Goal: Task Accomplishment & Management: Manage account settings

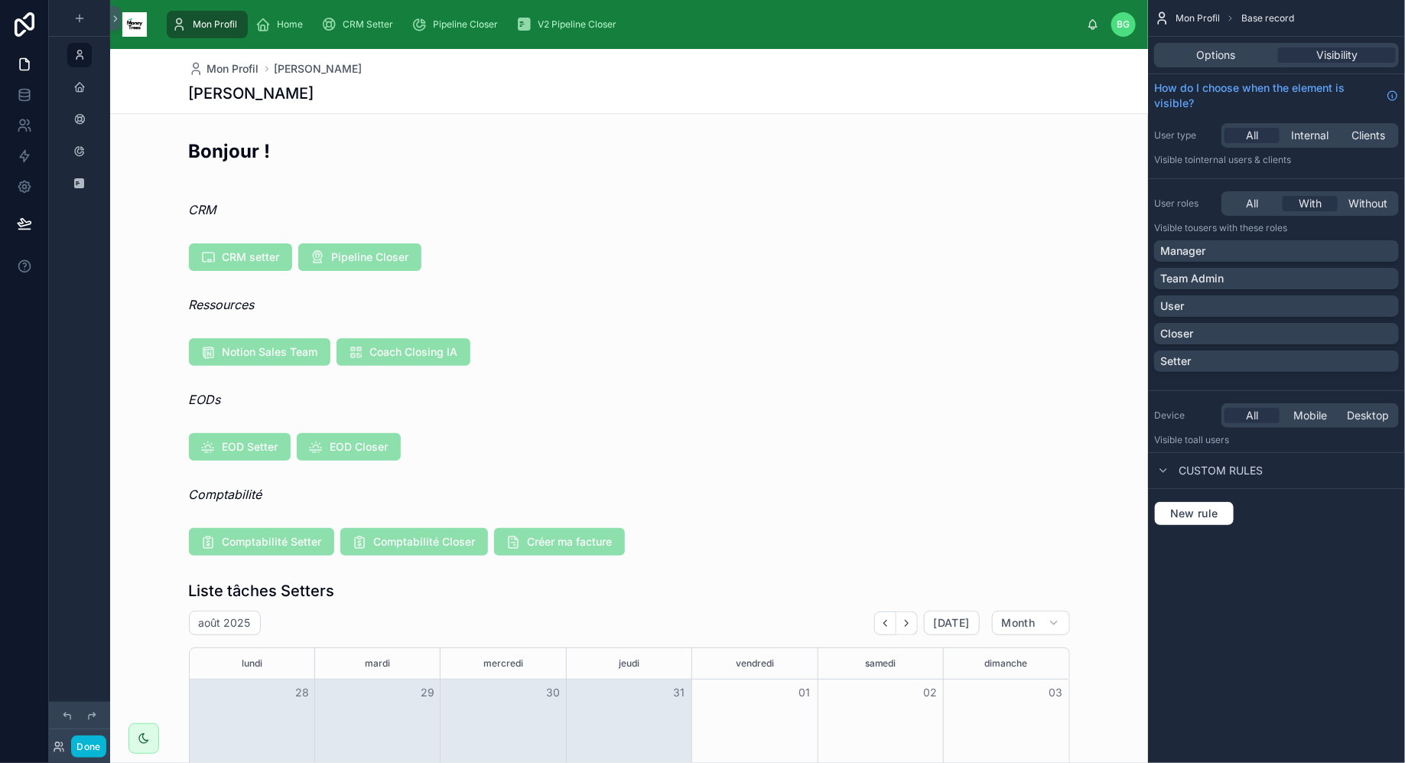
click at [400, 538] on div at bounding box center [629, 542] width 1038 height 40
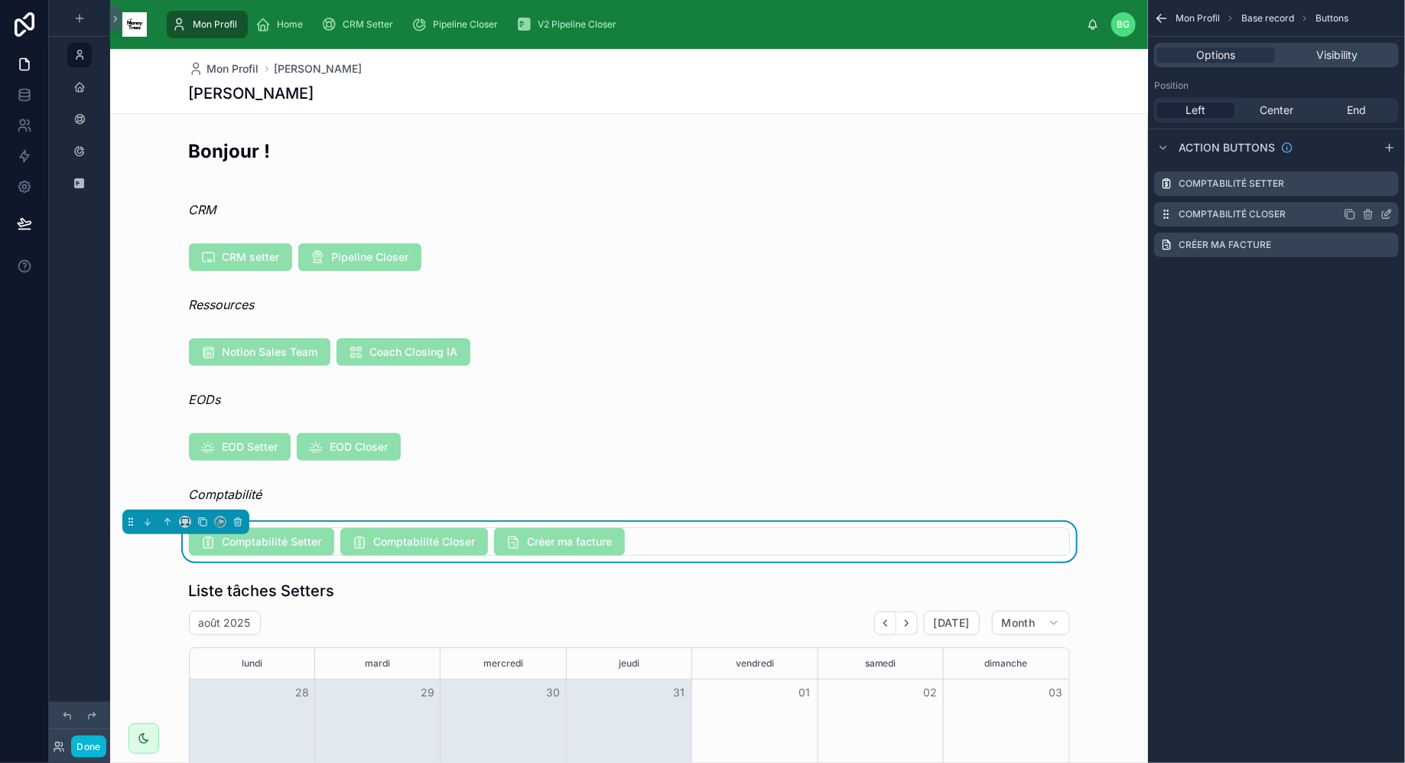
click at [1351, 213] on icon "scrollable content" at bounding box center [1350, 214] width 12 height 12
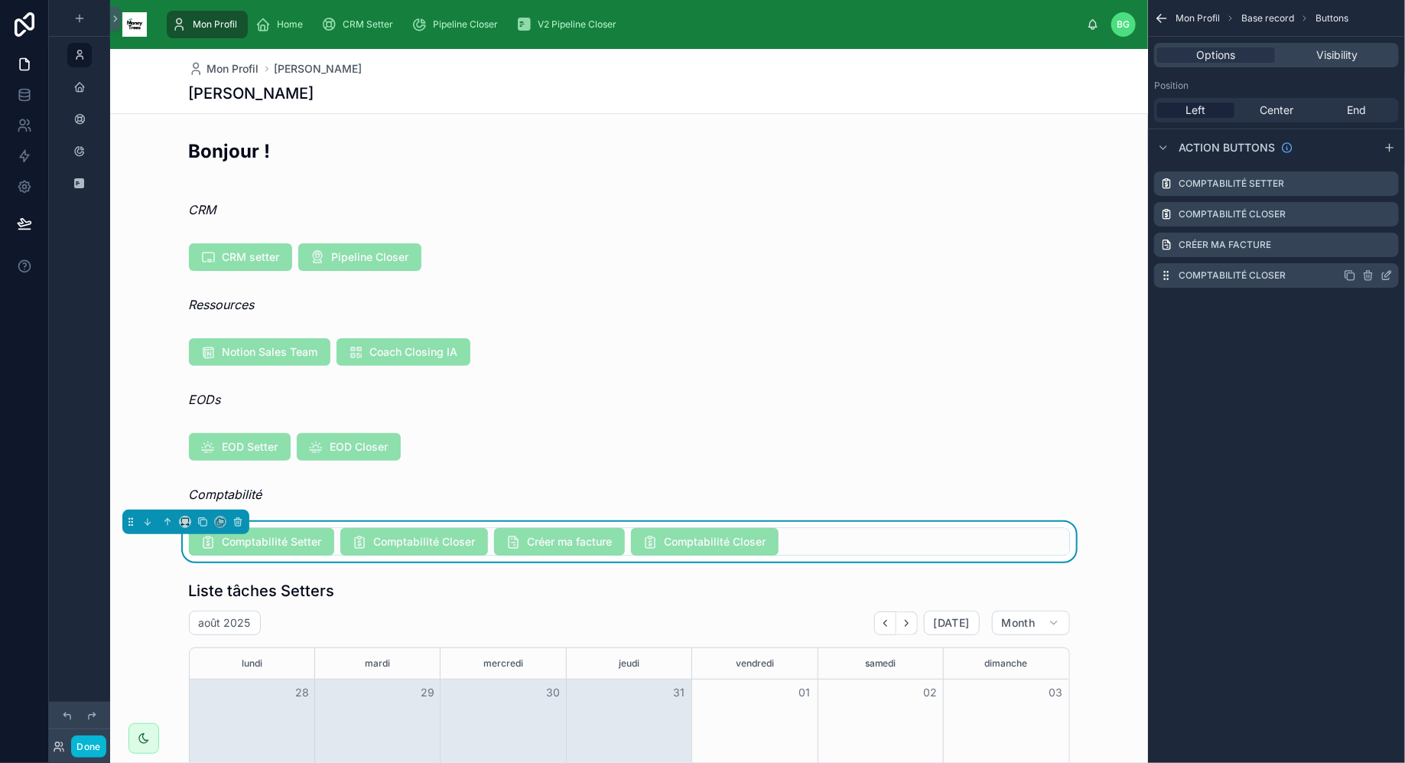
click at [1370, 278] on icon "scrollable content" at bounding box center [1368, 275] width 12 height 12
click at [1365, 248] on icon at bounding box center [1363, 248] width 8 height 0
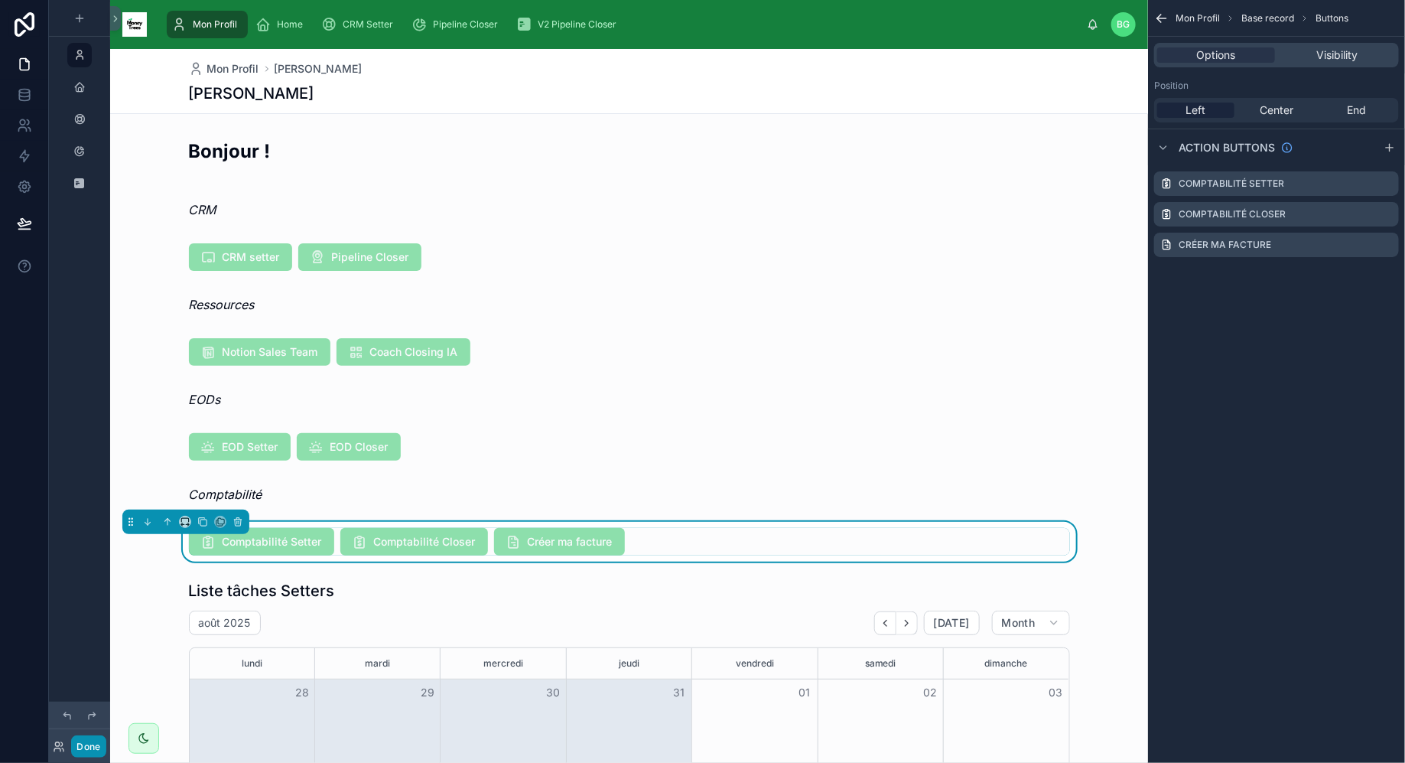
click at [78, 744] on button "Done" at bounding box center [88, 746] width 34 height 22
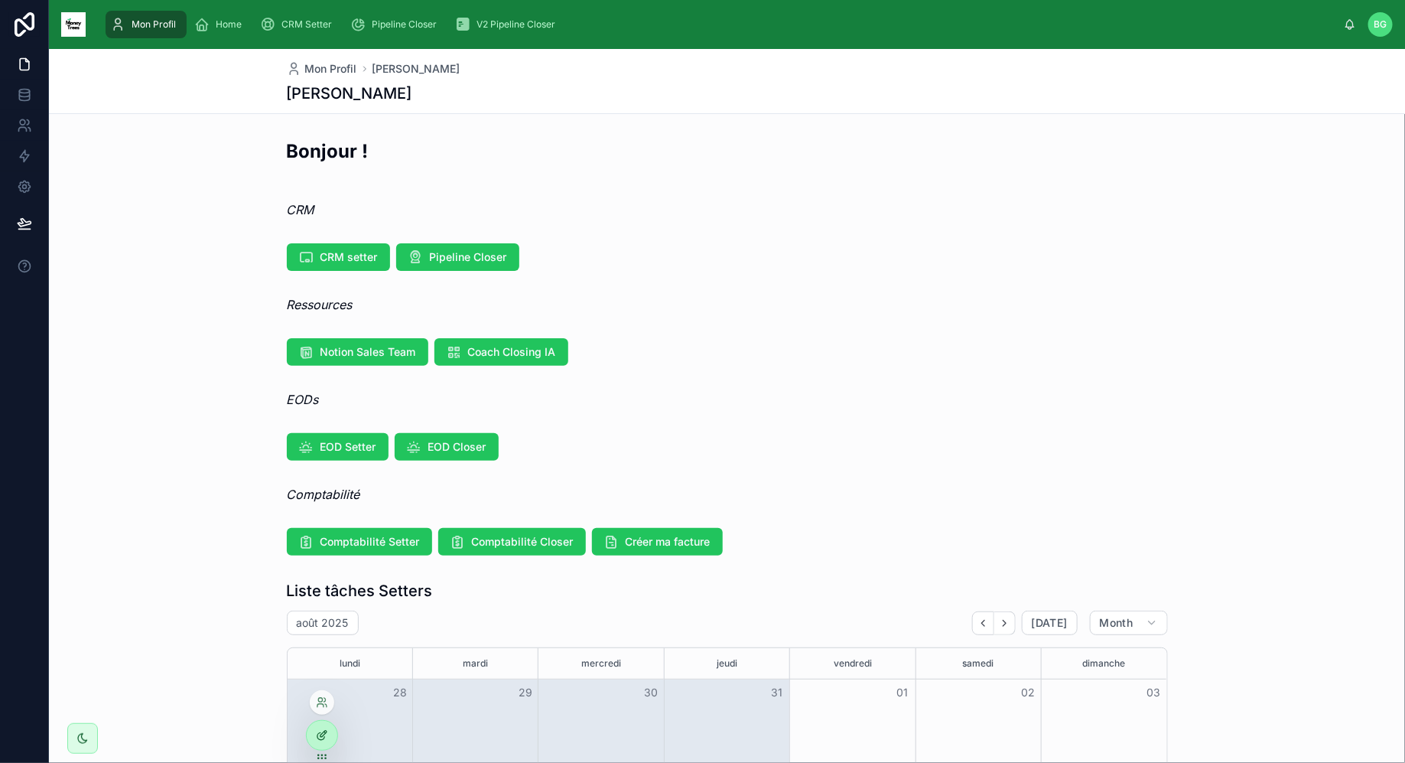
click at [321, 727] on div at bounding box center [322, 735] width 31 height 29
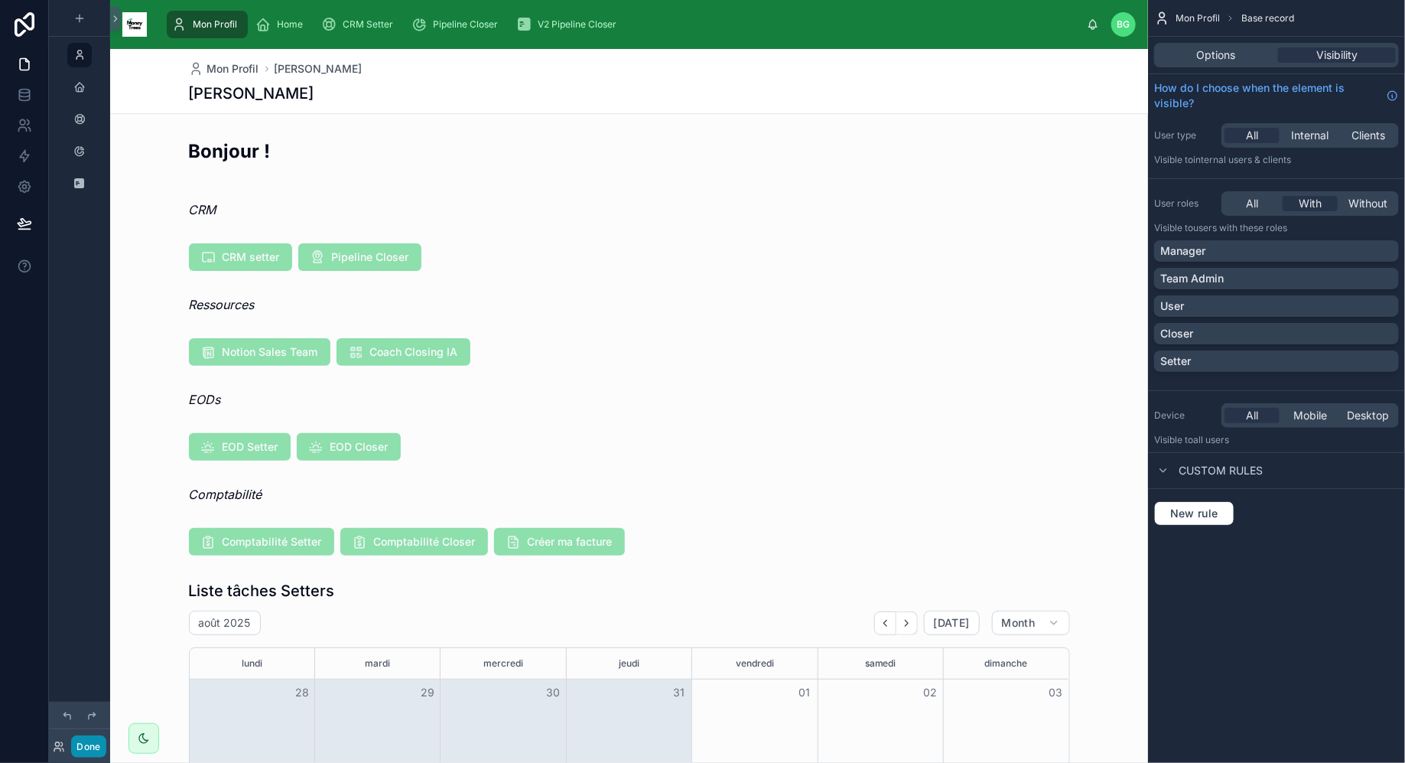
click at [91, 749] on button "Done" at bounding box center [88, 746] width 34 height 22
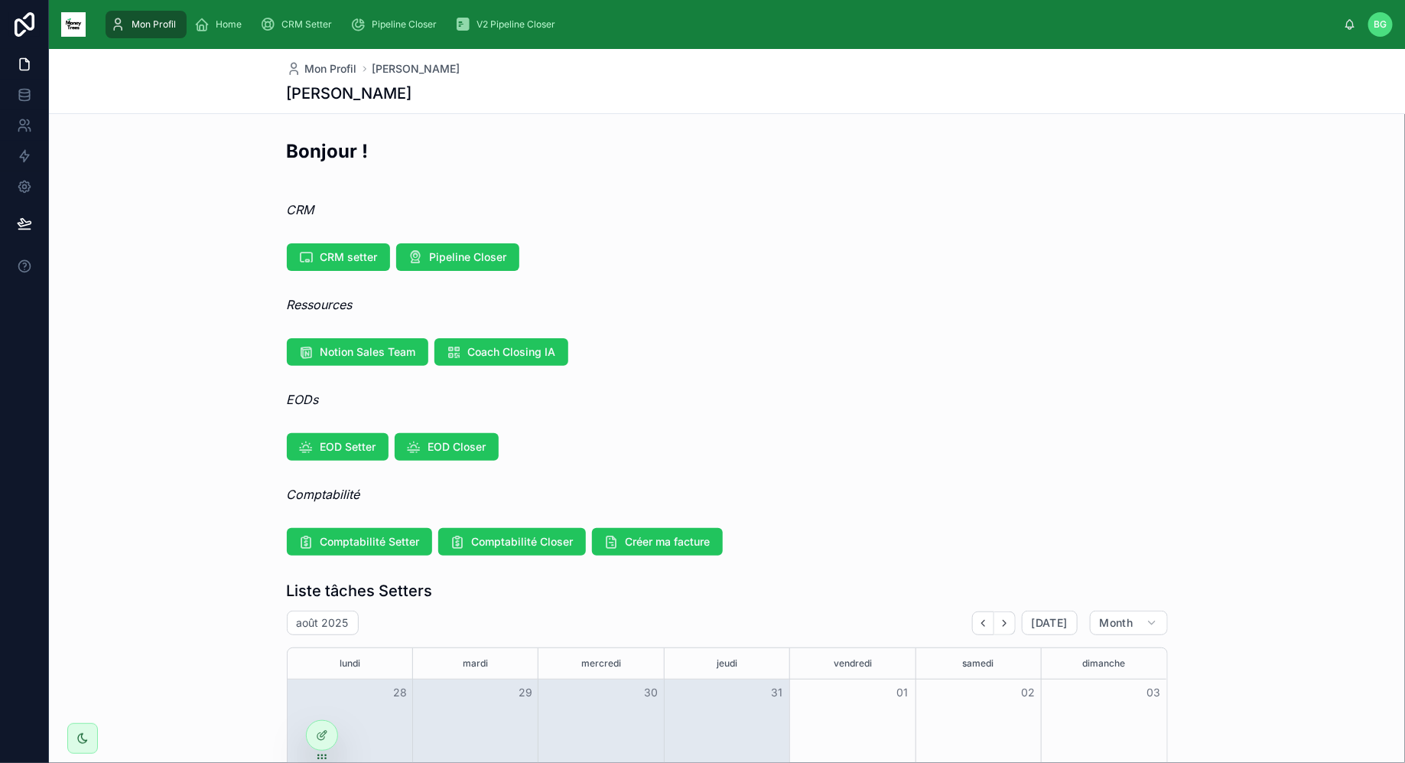
click at [324, 703] on div "28" at bounding box center [350, 692] width 125 height 26
click at [321, 729] on icon at bounding box center [322, 735] width 12 height 12
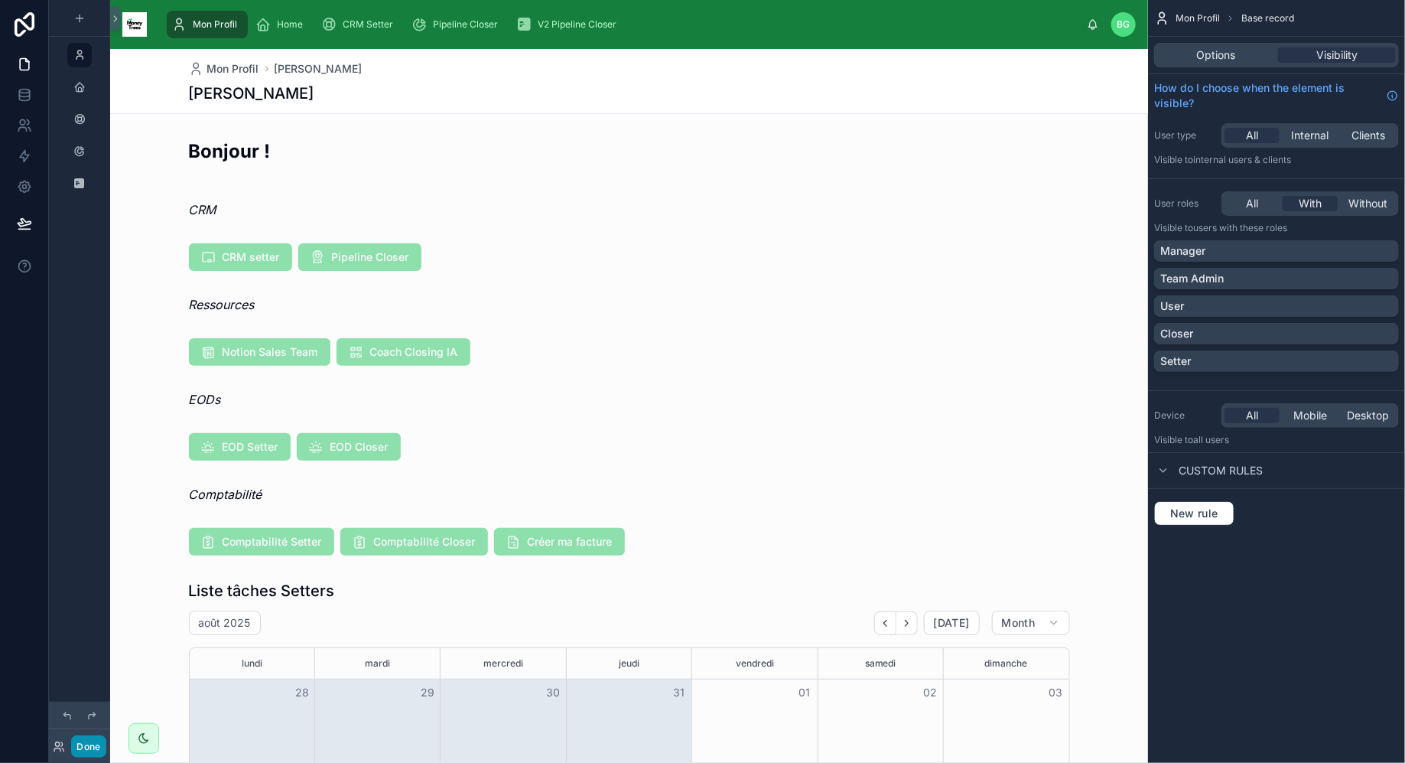
click at [89, 743] on button "Done" at bounding box center [88, 746] width 34 height 22
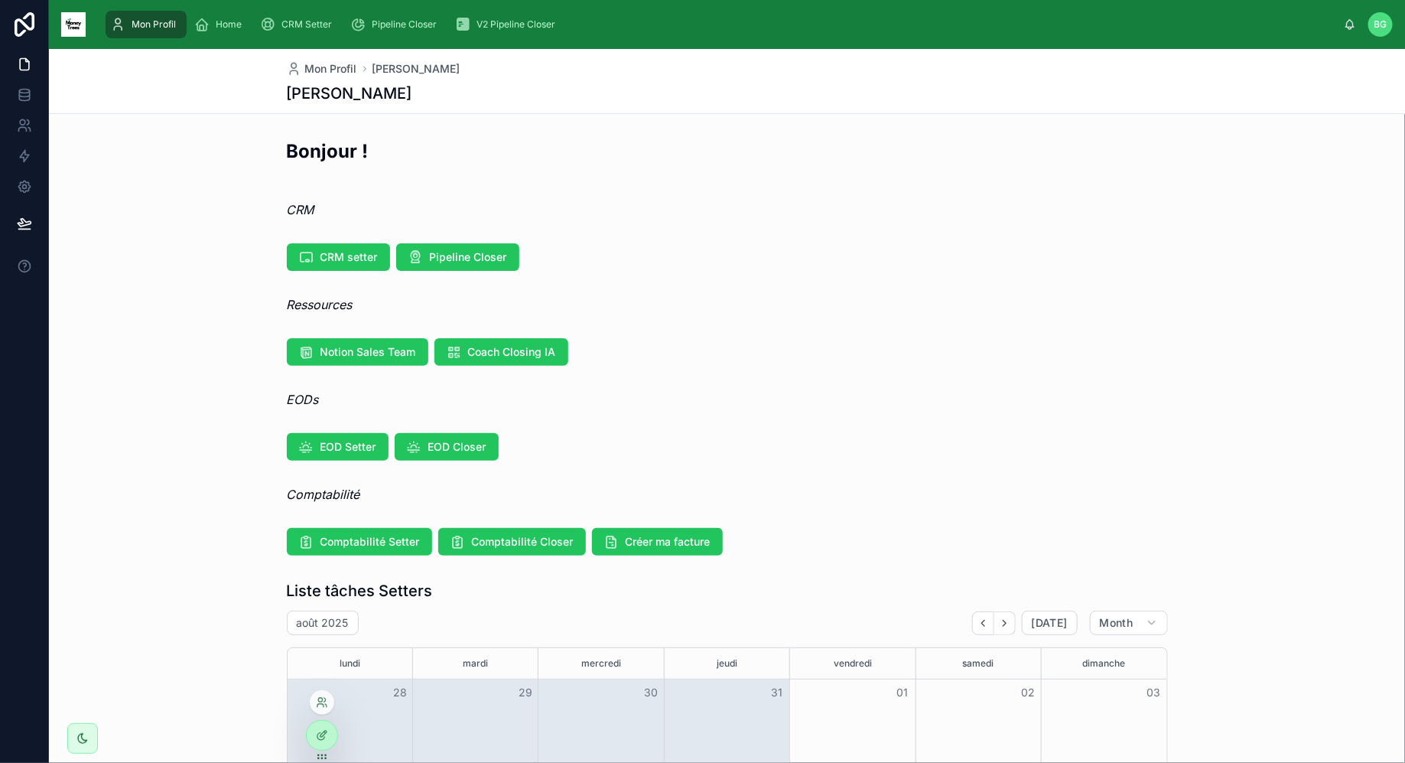
click at [323, 711] on div at bounding box center [322, 702] width 24 height 24
click at [322, 730] on icon at bounding box center [322, 735] width 12 height 12
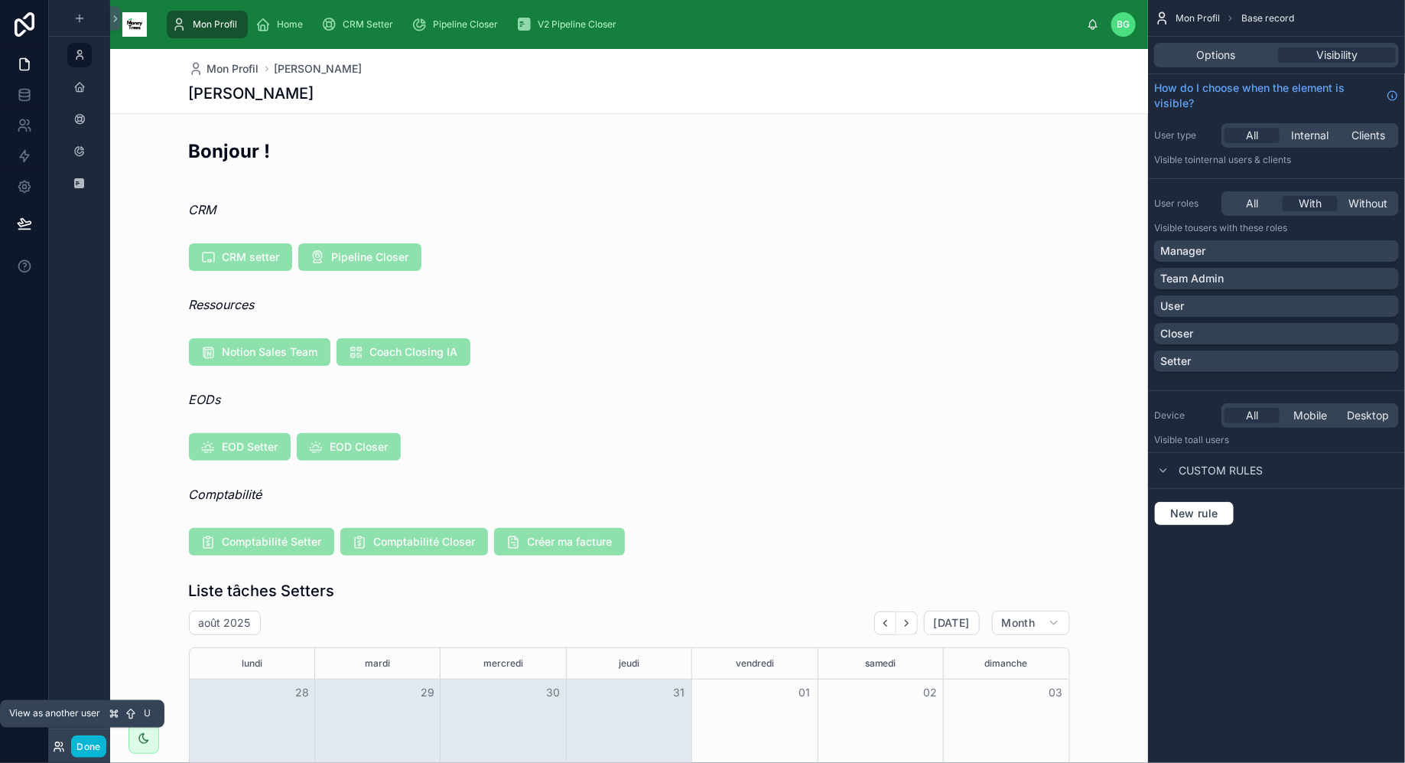
click at [56, 746] on icon at bounding box center [58, 744] width 4 height 4
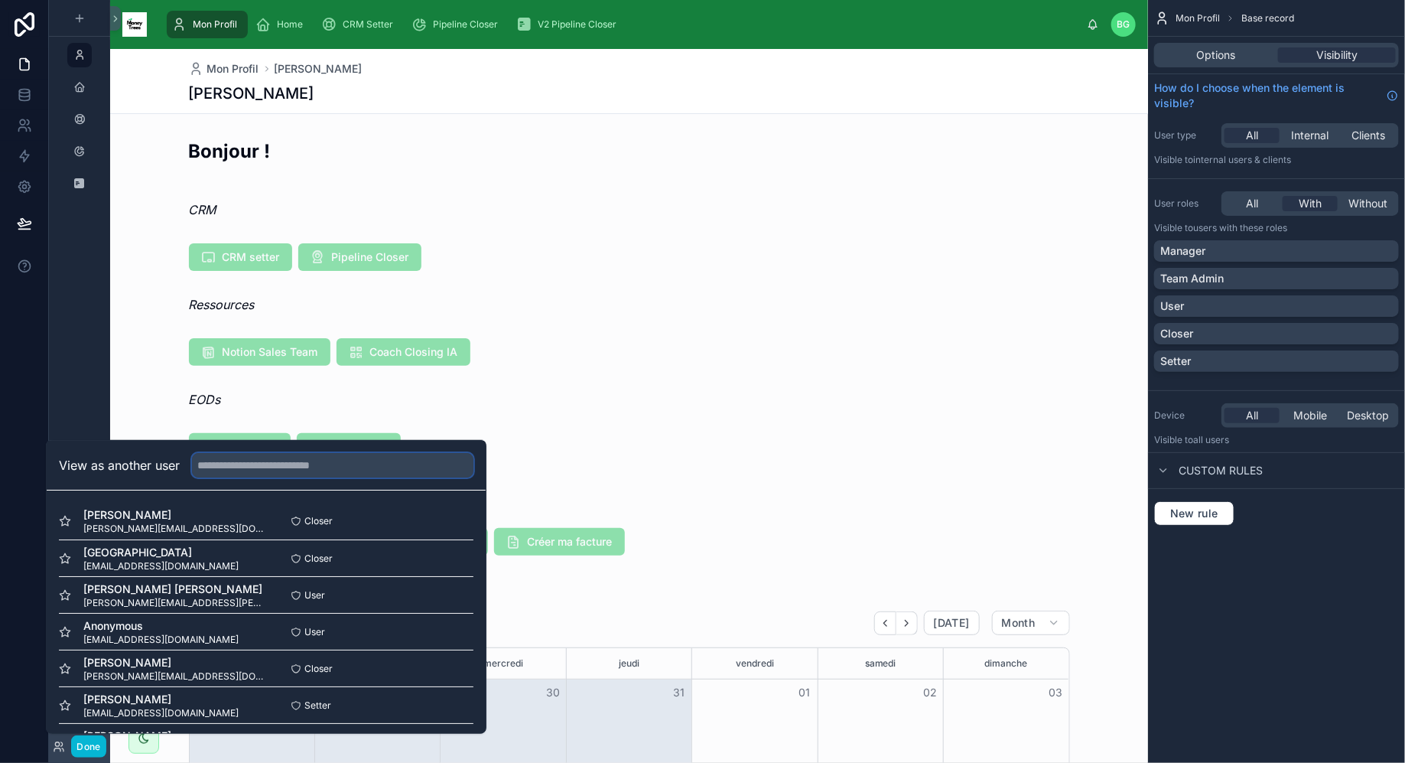
click at [334, 468] on input "text" at bounding box center [332, 465] width 281 height 24
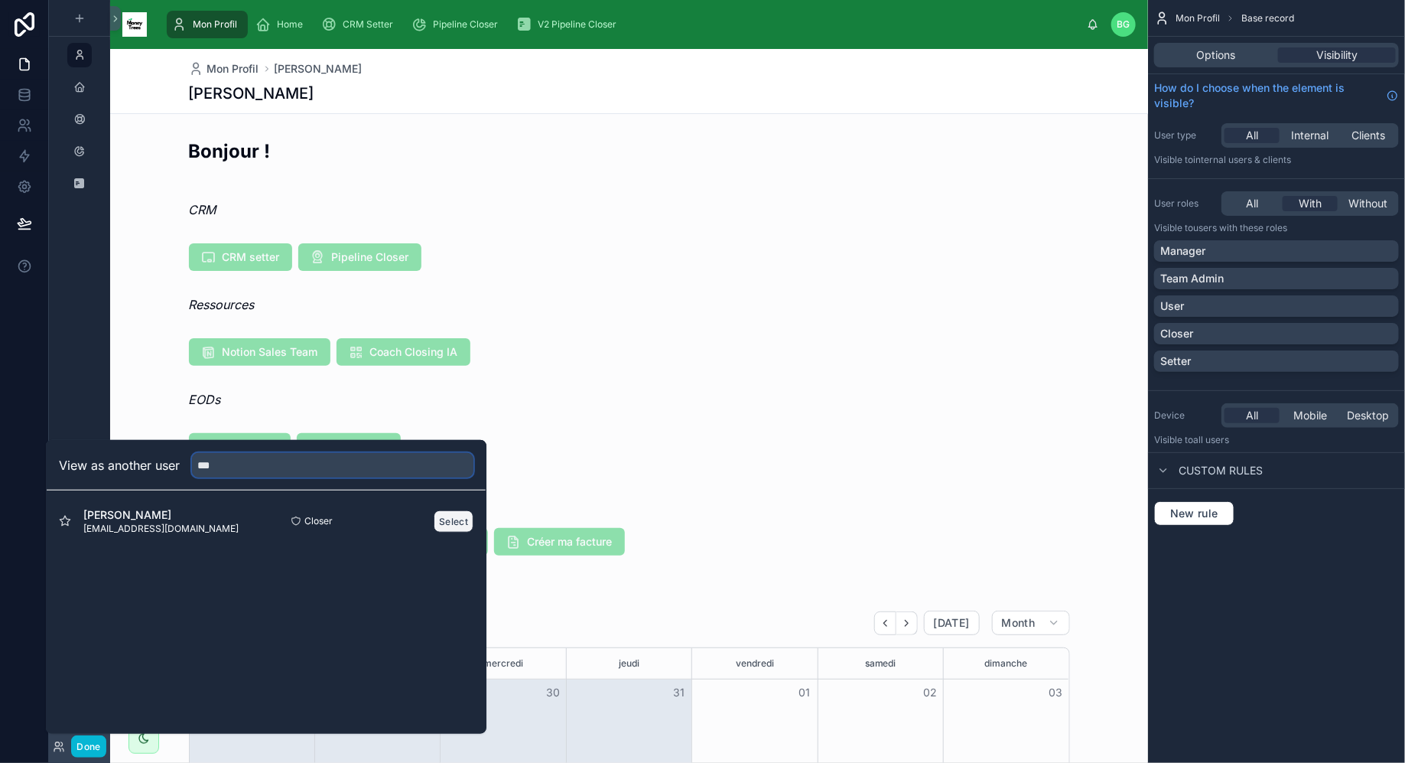
type input "***"
click at [446, 519] on button "Select" at bounding box center [454, 520] width 40 height 22
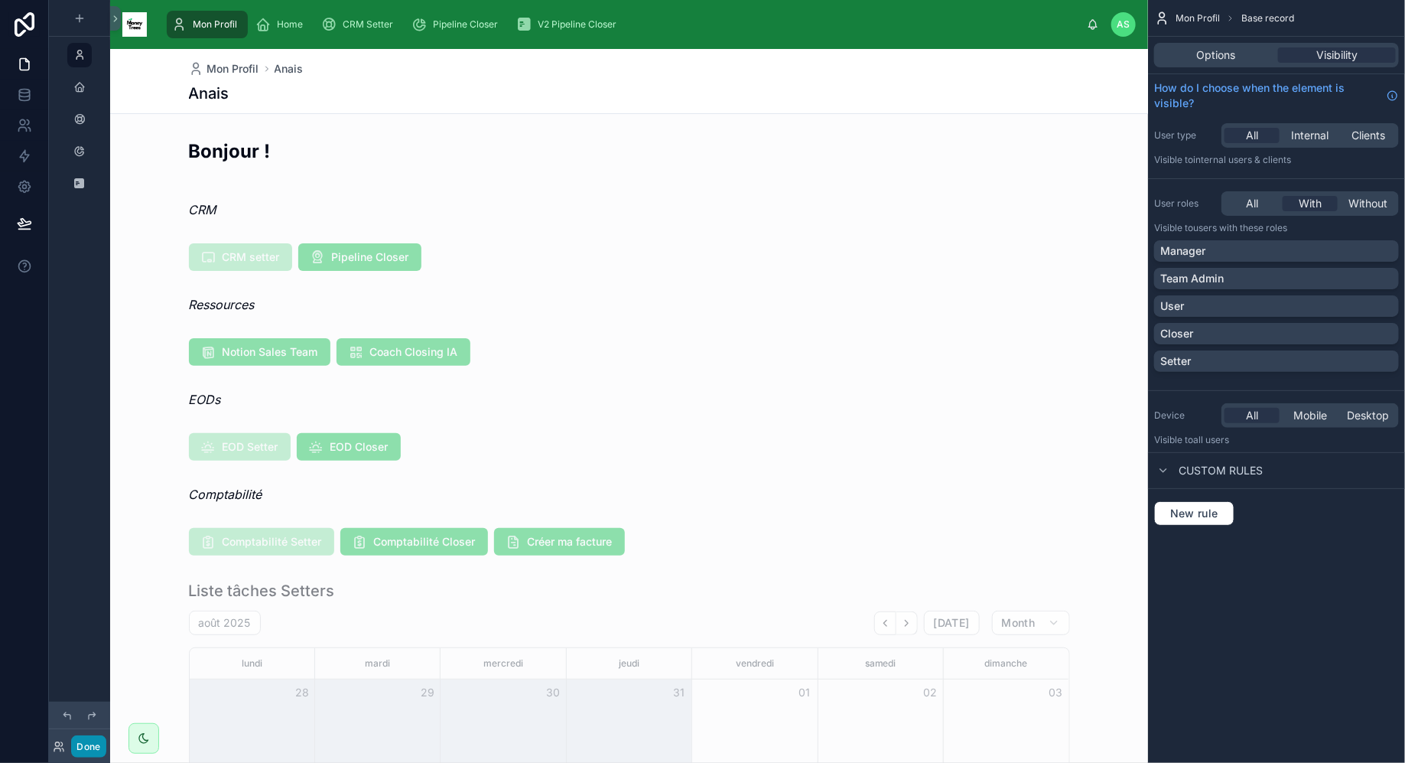
click at [77, 750] on button "Done" at bounding box center [88, 746] width 34 height 22
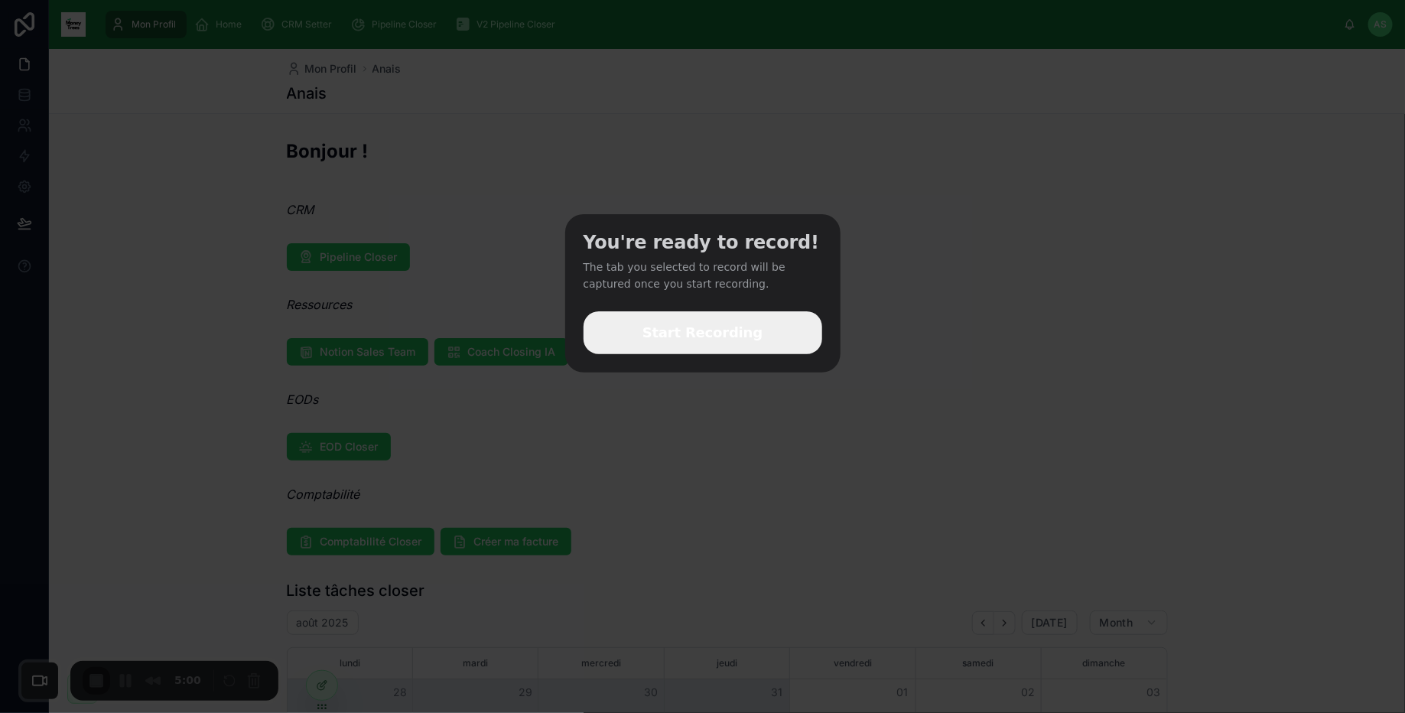
click at [737, 340] on span "Start Recording" at bounding box center [703, 333] width 120 height 20
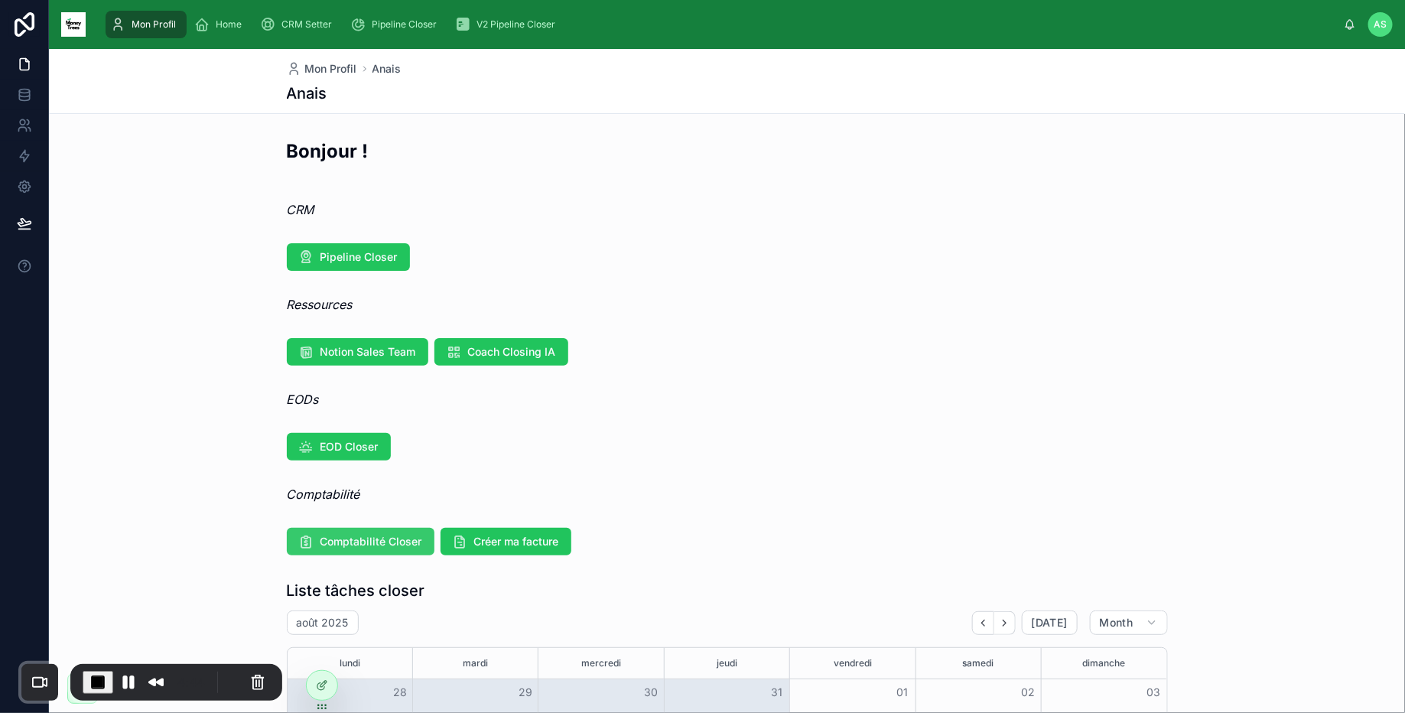
click at [374, 546] on span "Comptabilité Closer" at bounding box center [372, 541] width 102 height 15
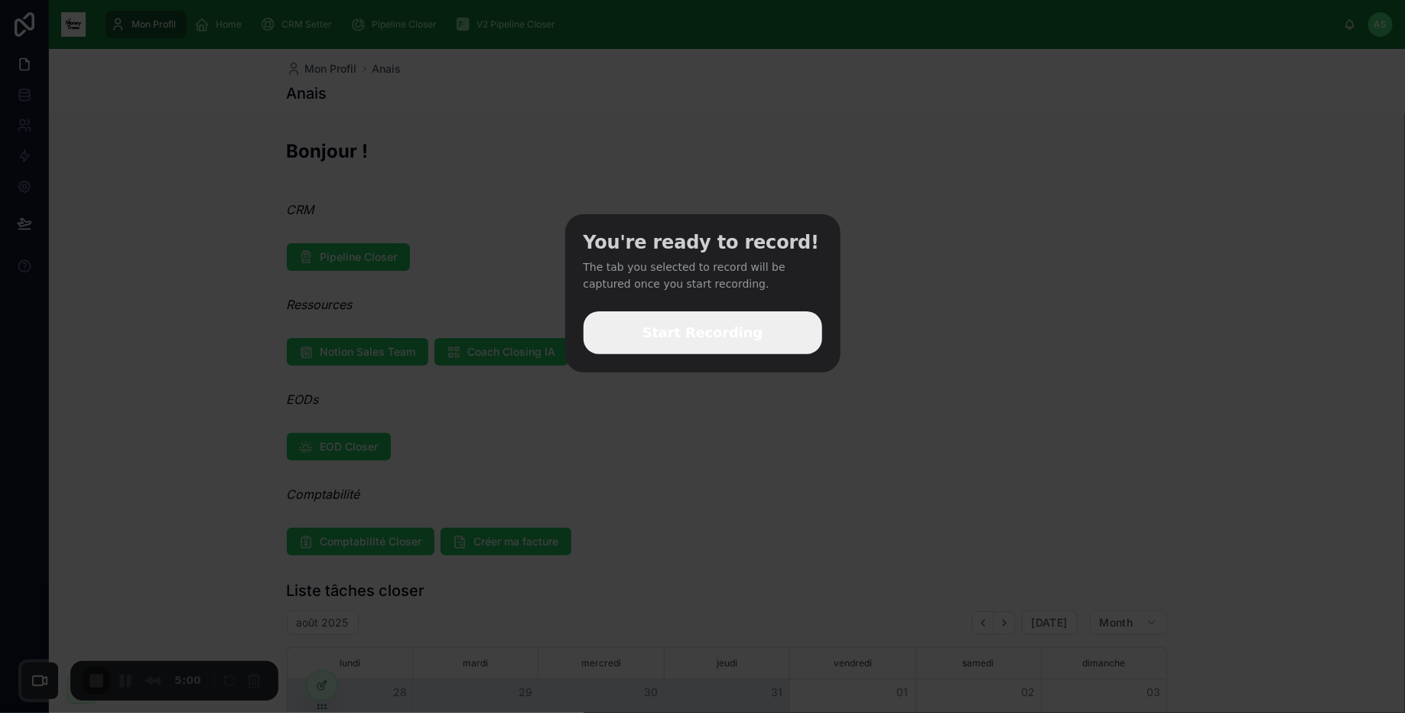
click at [688, 327] on span "Start Recording" at bounding box center [703, 333] width 120 height 20
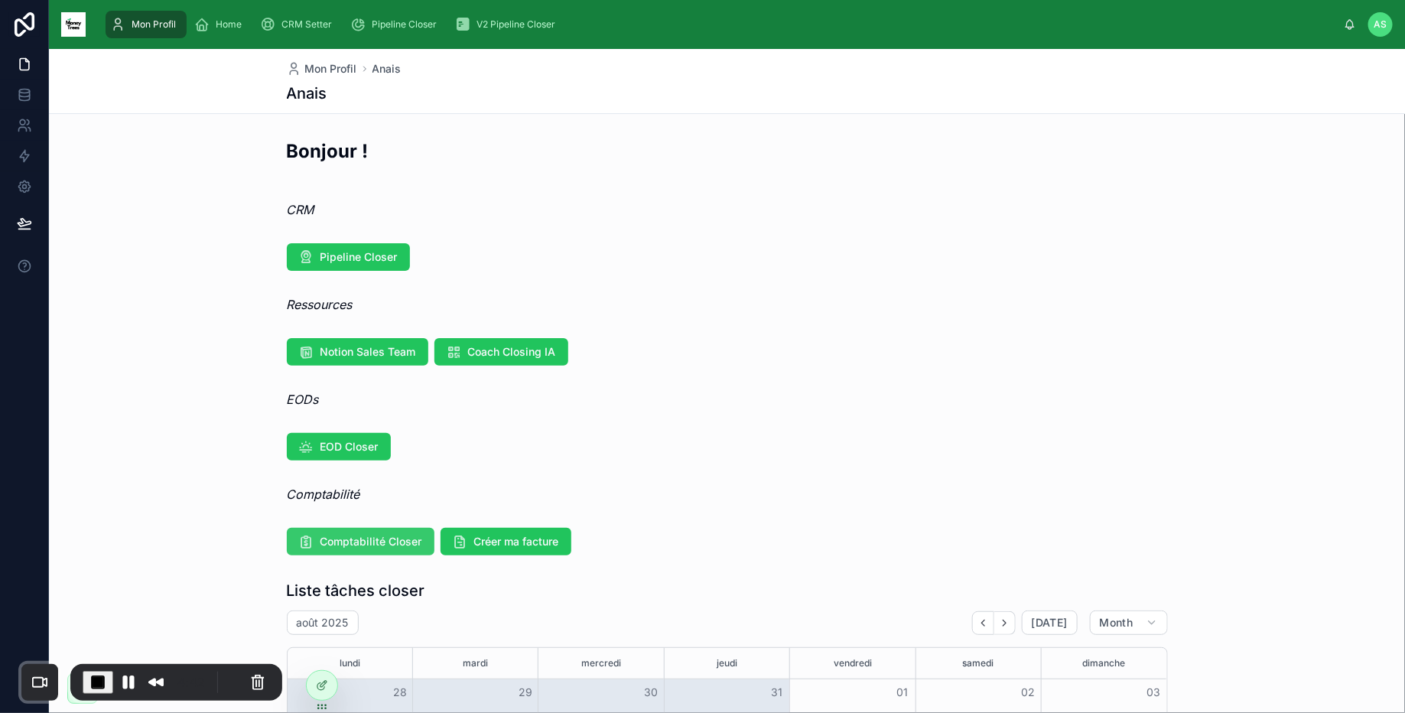
click at [367, 550] on button "Comptabilité Closer" at bounding box center [361, 542] width 148 height 28
click at [507, 545] on span "Créer ma facture" at bounding box center [516, 541] width 85 height 15
